Goal: Transaction & Acquisition: Purchase product/service

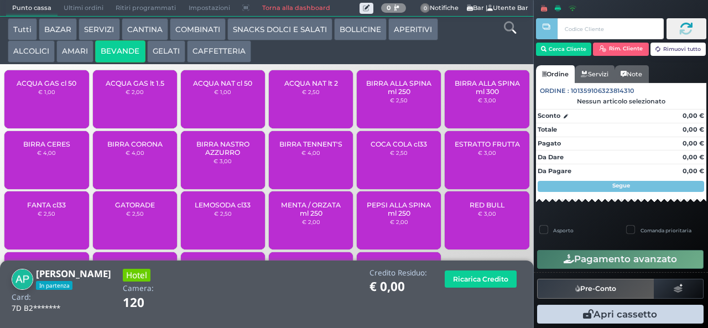
click at [294, 87] on span "ACQUA NAT lt 2" at bounding box center [311, 83] width 54 height 8
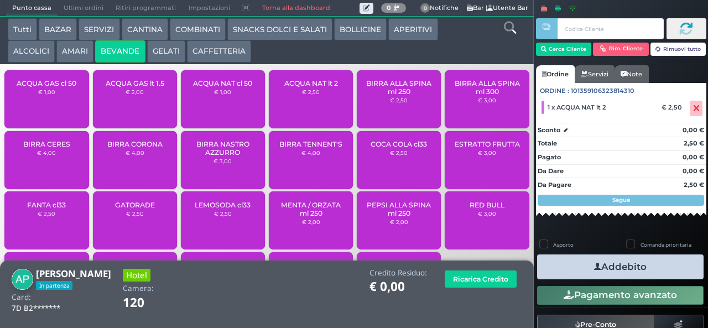
click at [630, 269] on button "Addebito" at bounding box center [620, 266] width 167 height 25
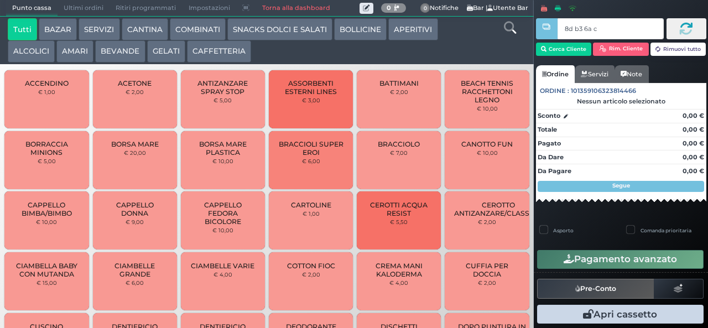
type input "8d b3 6a c3"
click at [119, 51] on button "BEVANDE" at bounding box center [120, 51] width 50 height 22
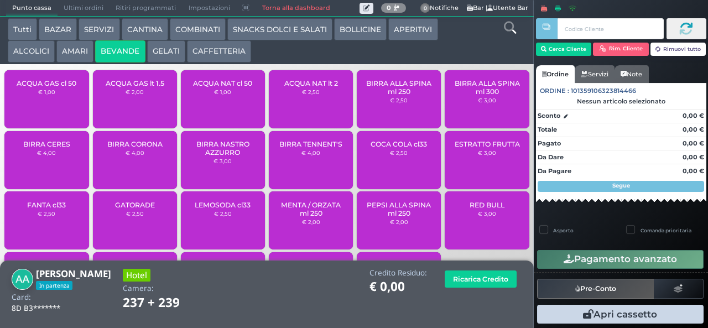
click at [141, 110] on div "ACQUA GAS lt 1.5 € 2,00" at bounding box center [135, 99] width 84 height 58
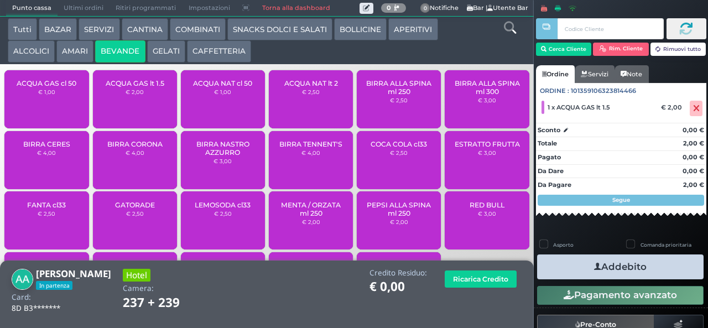
click at [627, 276] on button "Addebito" at bounding box center [620, 266] width 167 height 25
